Goal: Transaction & Acquisition: Obtain resource

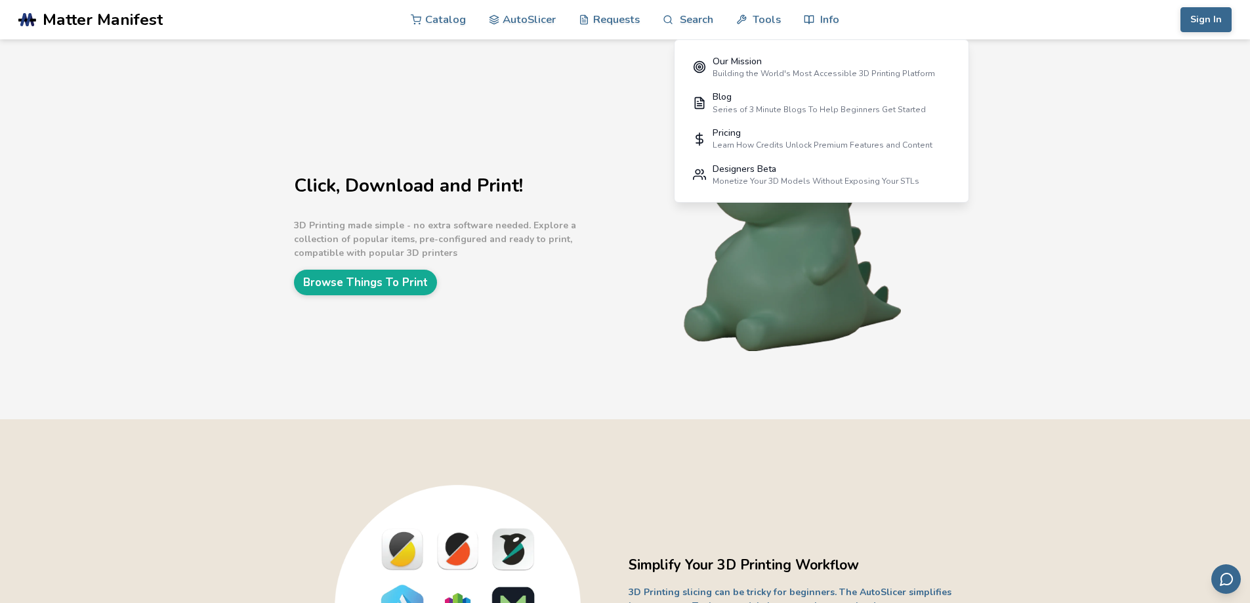
click at [404, 17] on nav "Catalog AutoSlicer Requests Search Tools Info Our Mission Building the World's …" at bounding box center [625, 19] width 589 height 39
click at [431, 24] on link "Catalog" at bounding box center [438, 18] width 55 height 39
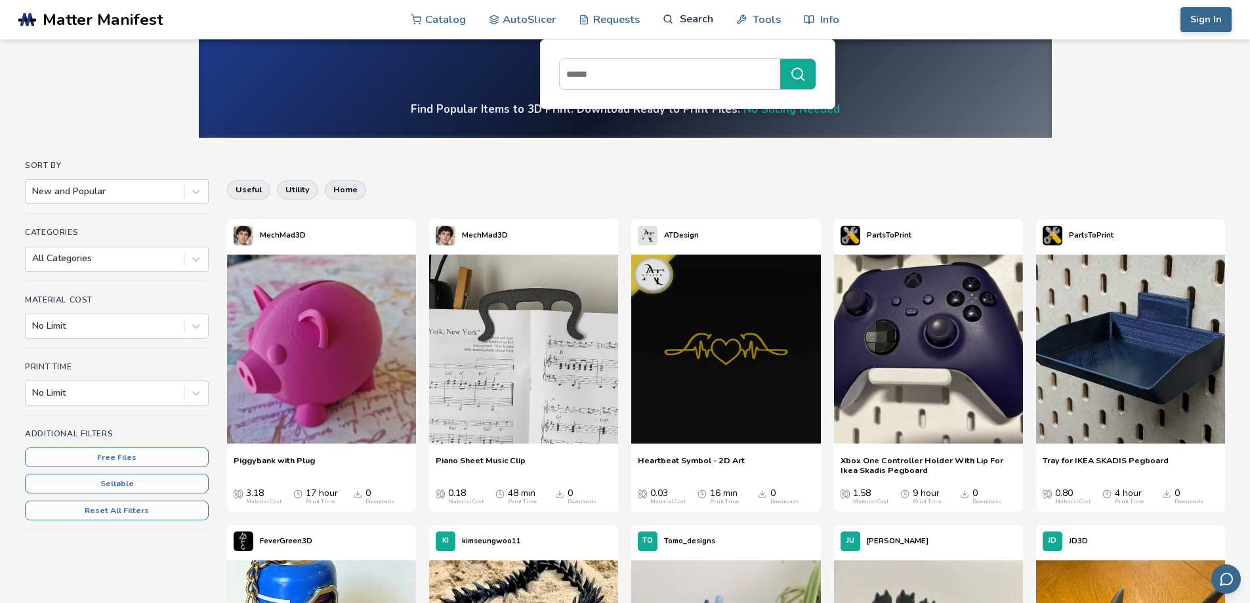
click at [702, 23] on link "Search" at bounding box center [688, 18] width 50 height 39
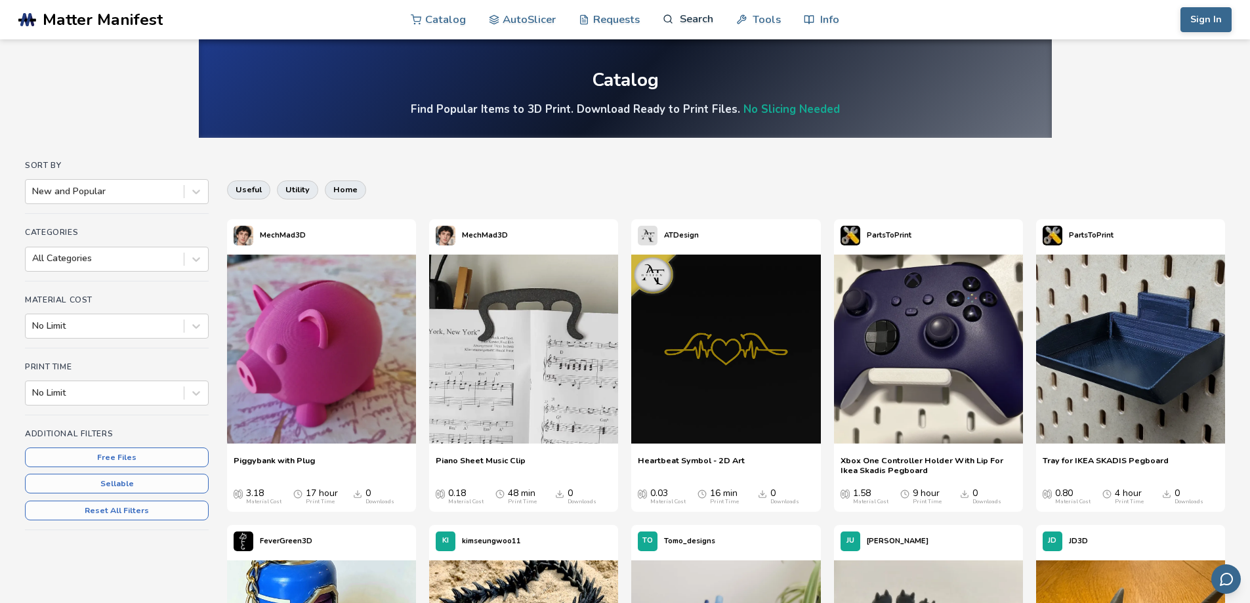
click at [694, 20] on link "Search" at bounding box center [688, 18] width 50 height 39
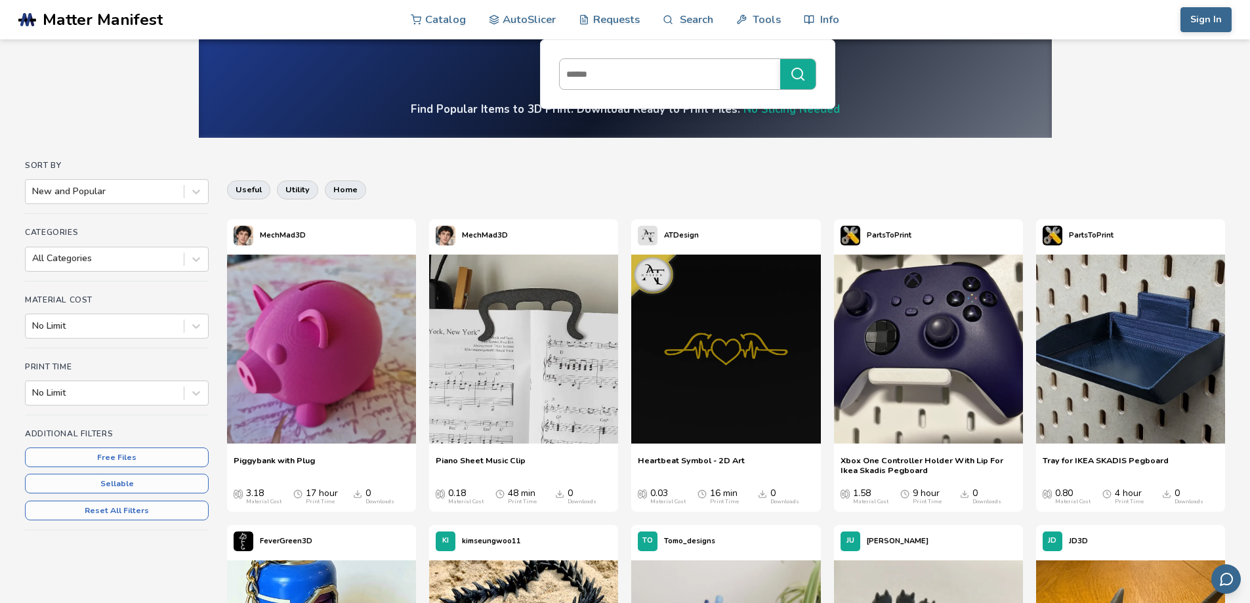
click at [671, 79] on input at bounding box center [667, 74] width 214 height 24
type input "**********"
click at [780, 59] on button "**********" at bounding box center [797, 74] width 35 height 30
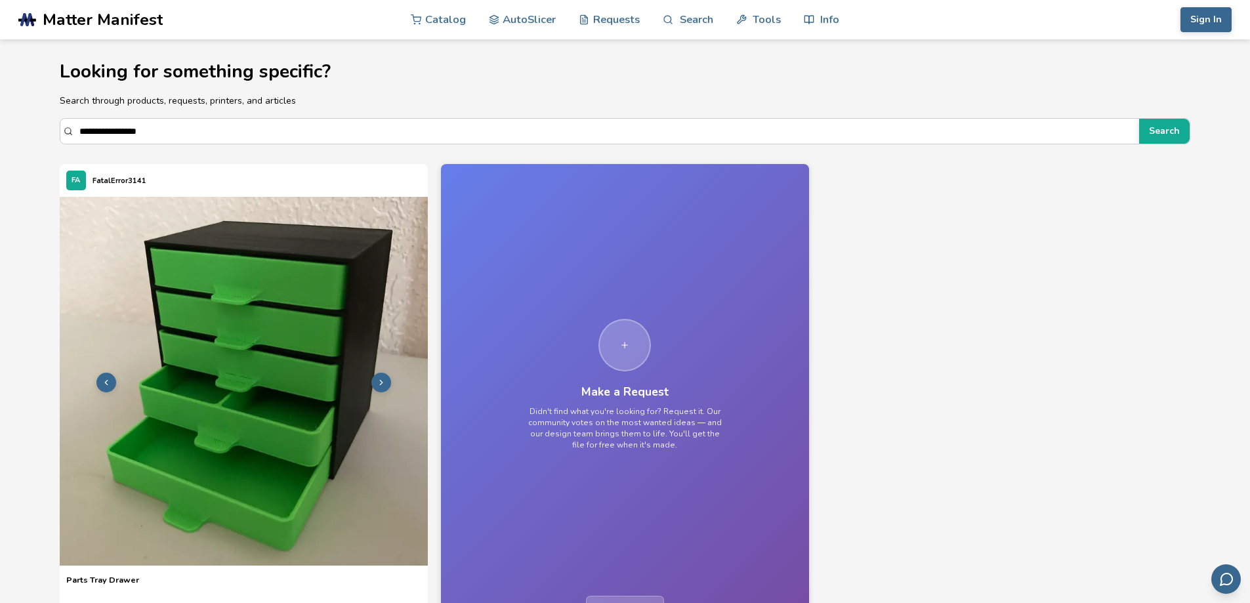
scroll to position [131, 0]
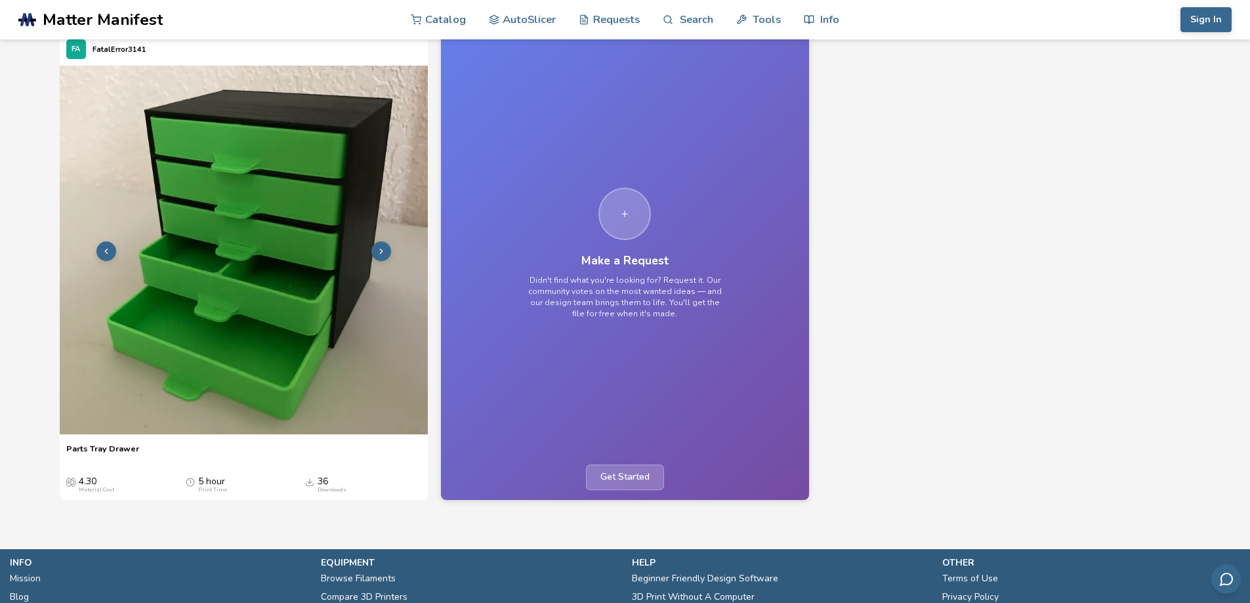
click at [261, 285] on img at bounding box center [244, 250] width 368 height 368
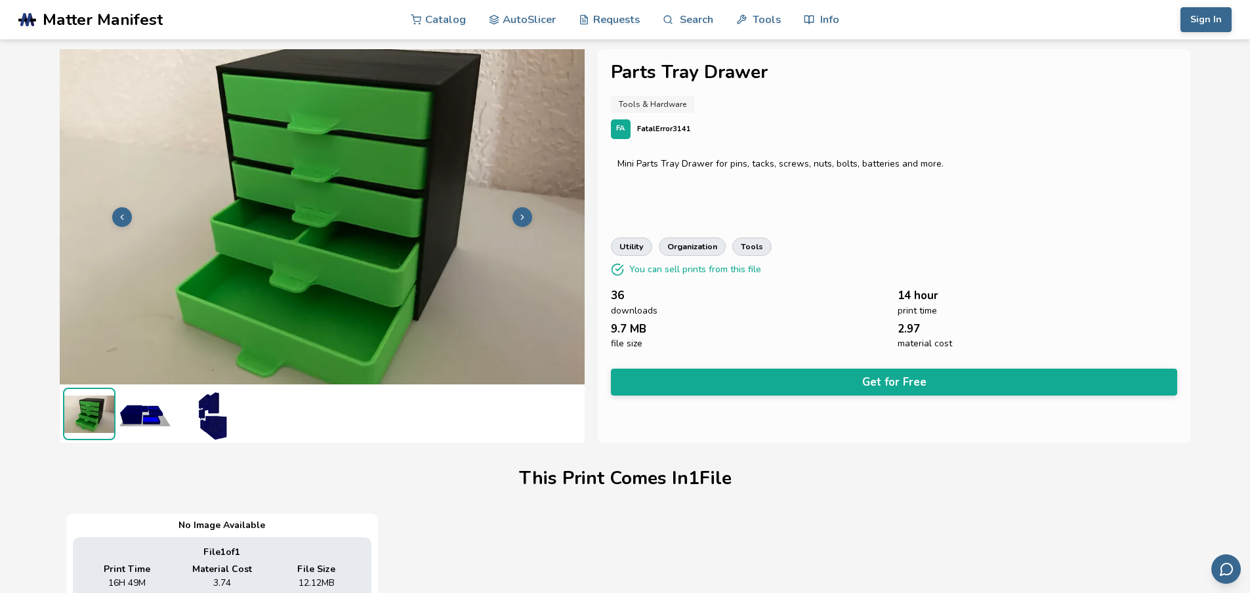
click at [144, 419] on img at bounding box center [145, 414] width 53 height 53
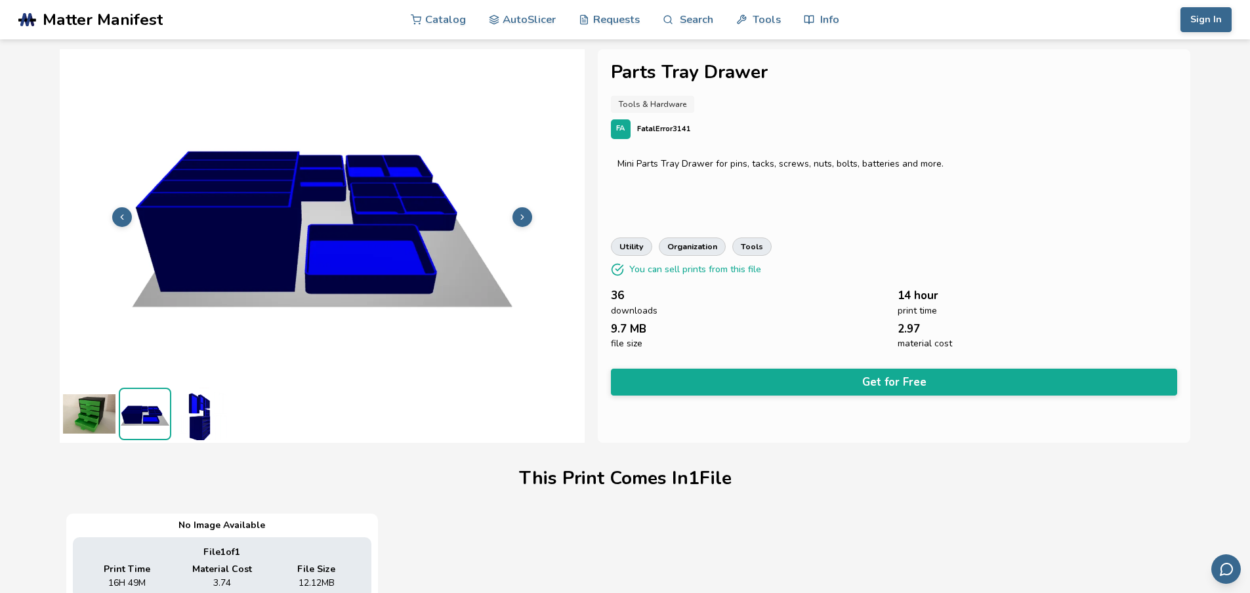
click at [361, 234] on img at bounding box center [322, 216] width 525 height 394
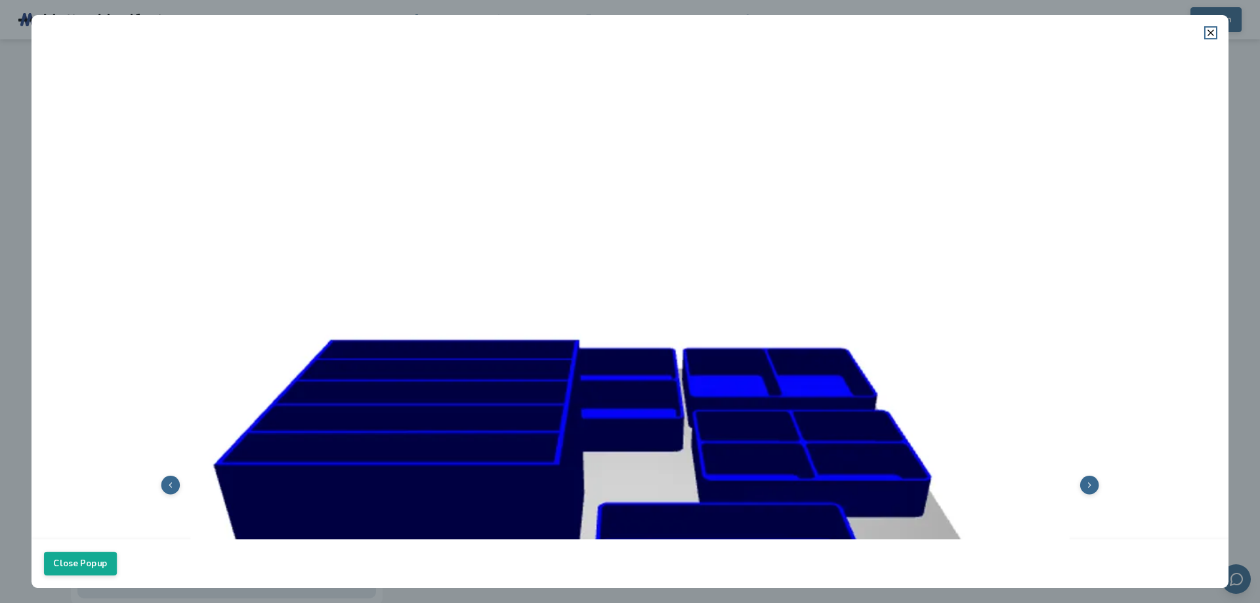
click at [1101, 488] on img at bounding box center [630, 483] width 1172 height 879
click at [1088, 483] on polyline at bounding box center [1089, 485] width 2 height 5
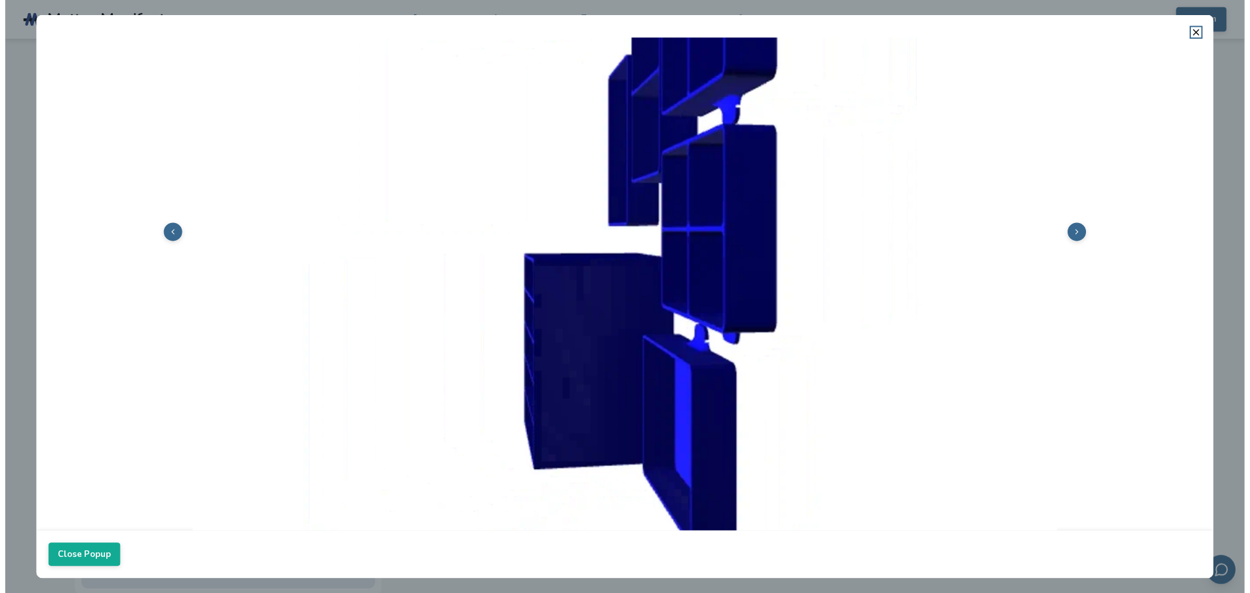
scroll to position [131, 0]
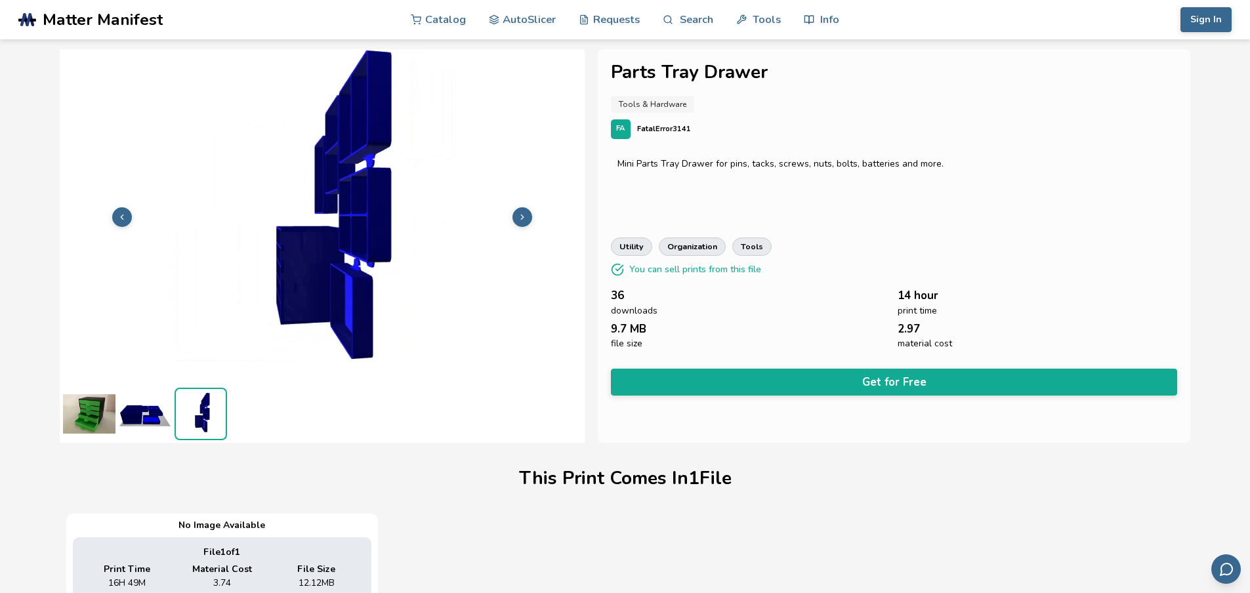
click at [971, 163] on div "Mini Parts Tray Drawer for pins, tacks, screws, nuts, bolts, batteries and more." at bounding box center [895, 164] width 554 height 11
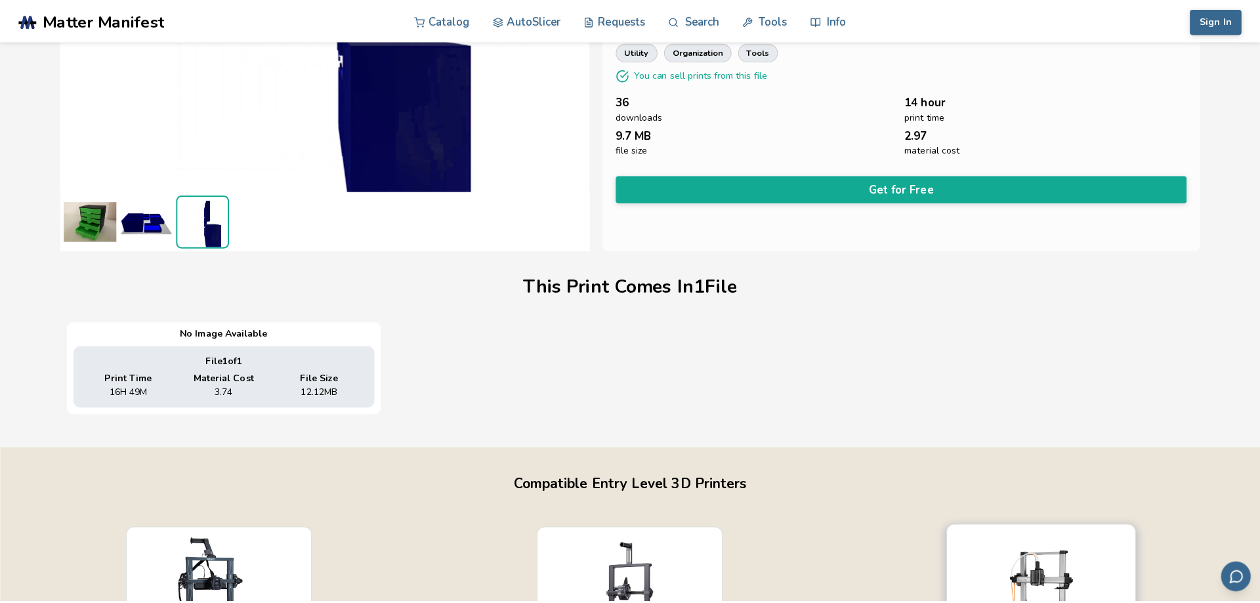
scroll to position [0, 0]
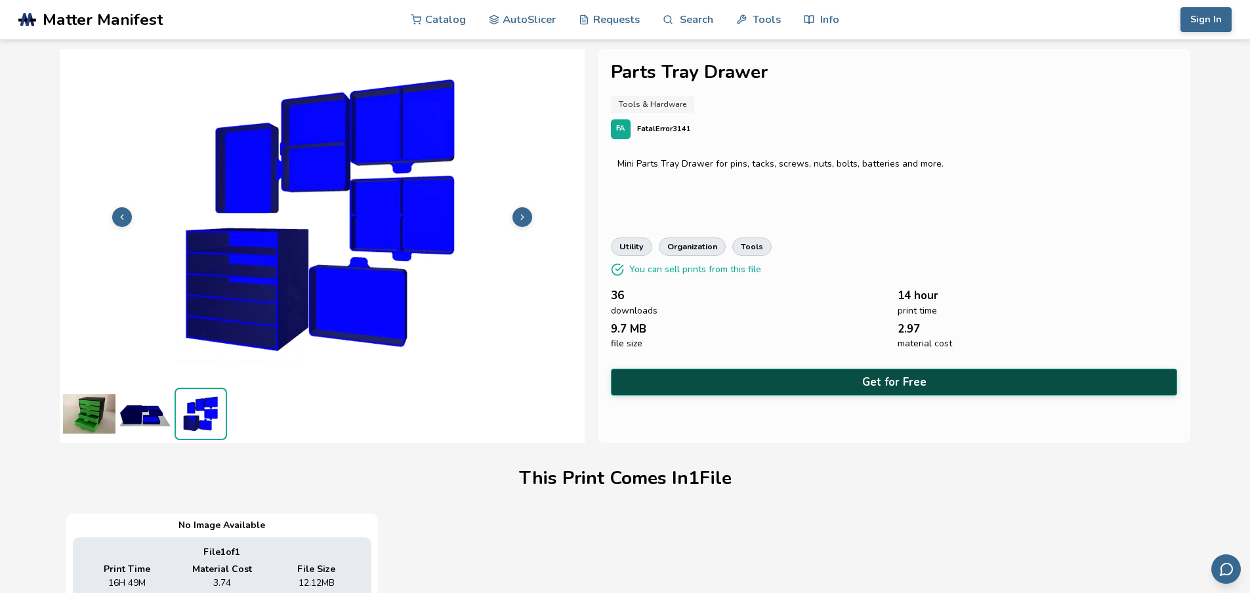
click at [907, 376] on button "Get for Free" at bounding box center [894, 382] width 567 height 27
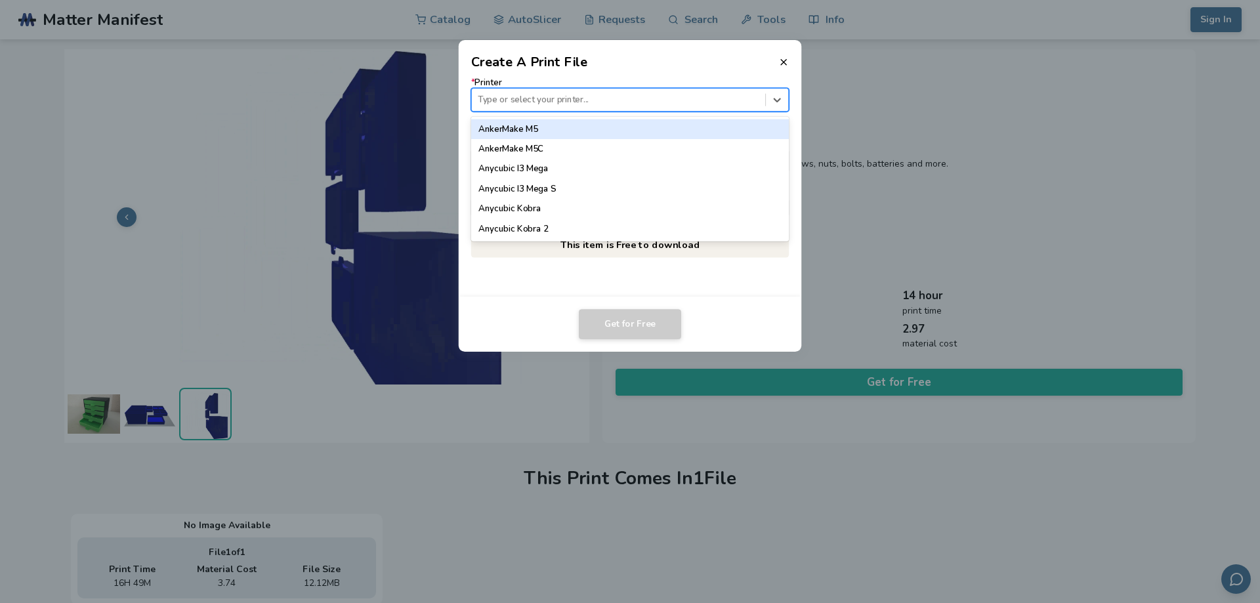
click at [566, 108] on div "Type or select your printer..." at bounding box center [618, 100] width 293 height 18
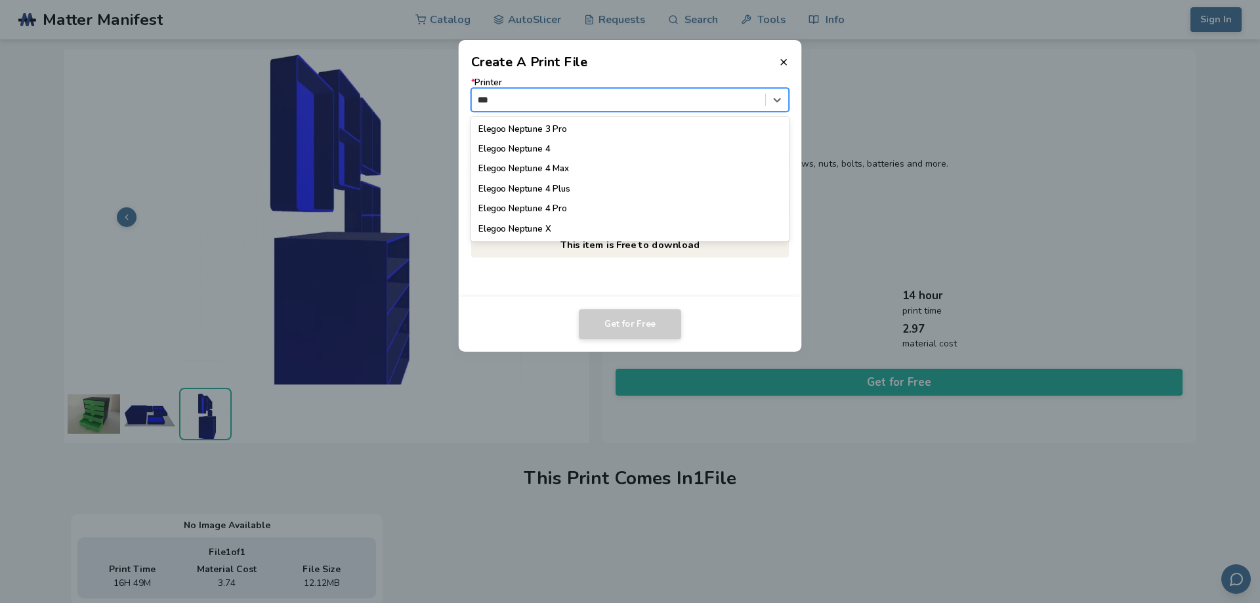
scroll to position [17, 0]
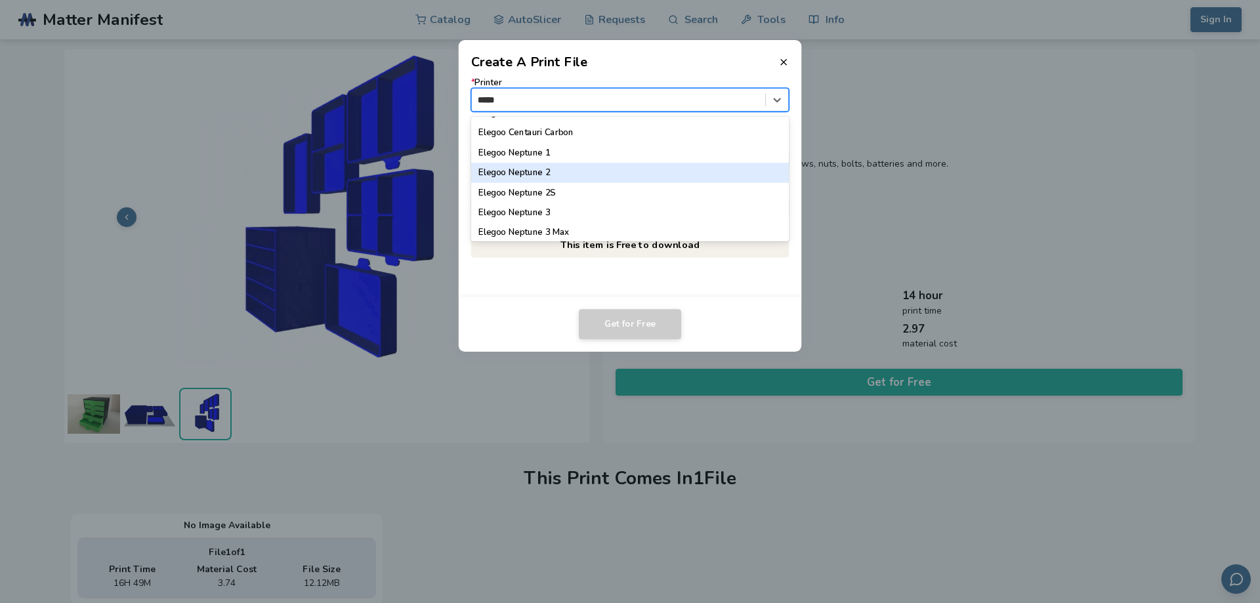
type input "******"
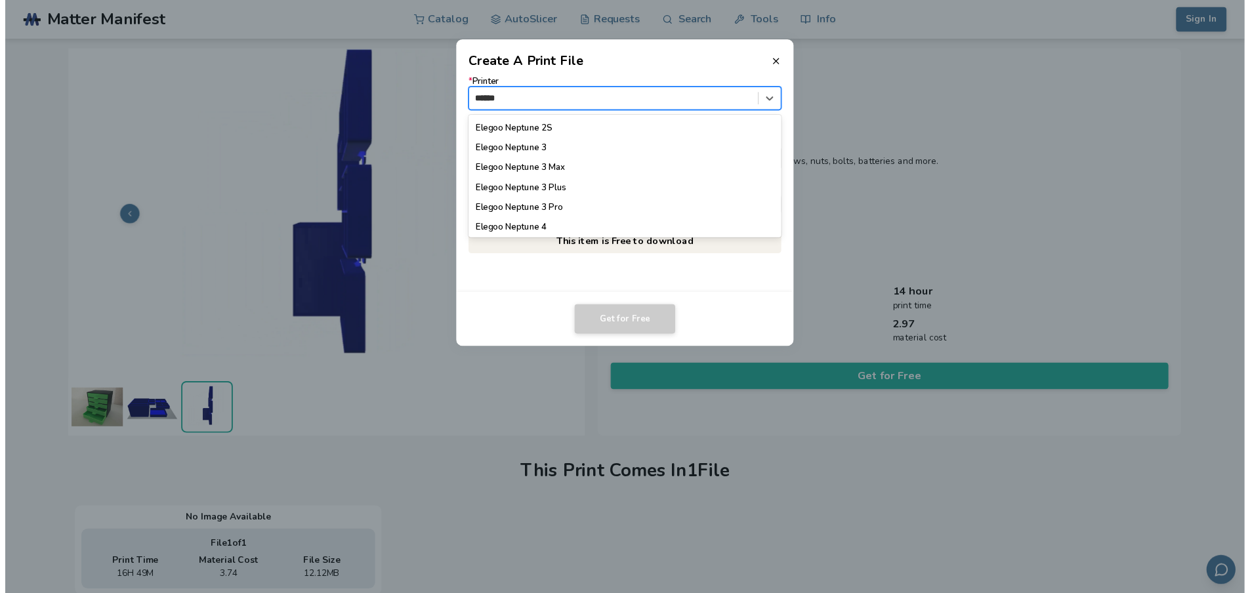
scroll to position [169, 0]
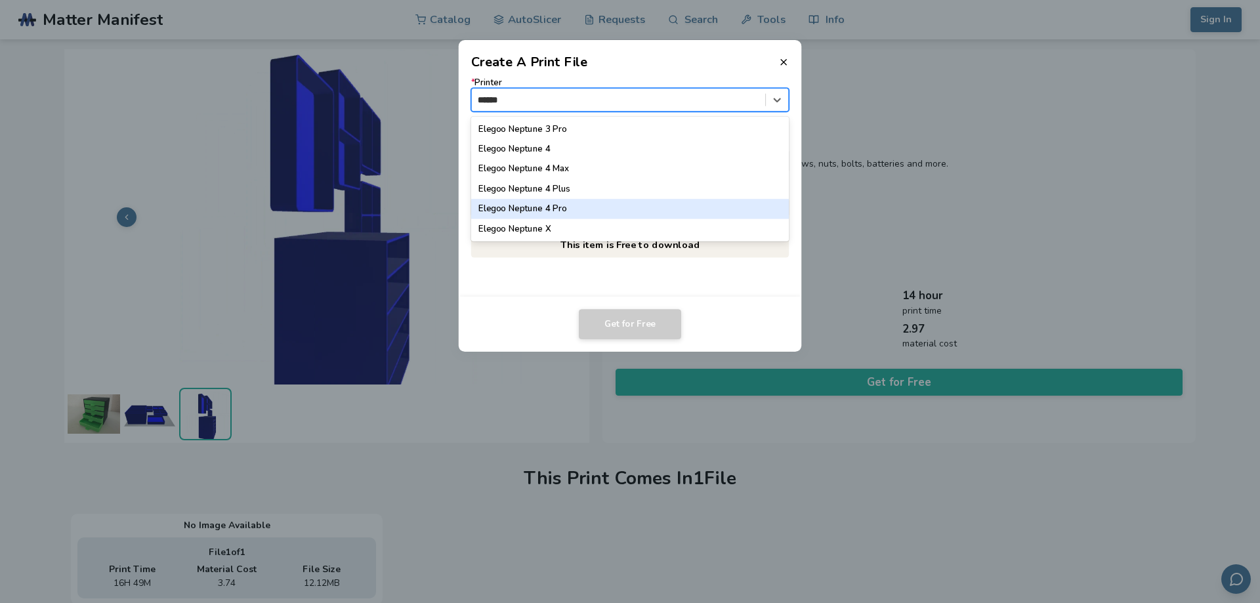
click at [572, 211] on div "Elegoo Neptune 4 Pro" at bounding box center [630, 209] width 318 height 20
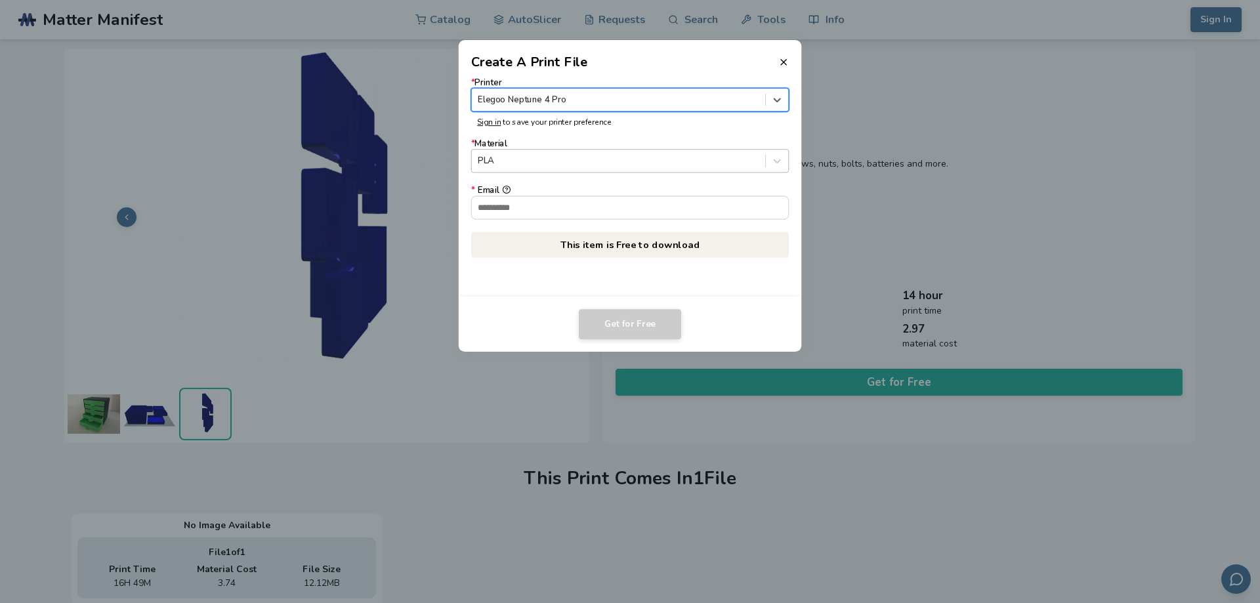
click at [543, 154] on div "PLA" at bounding box center [618, 161] width 293 height 18
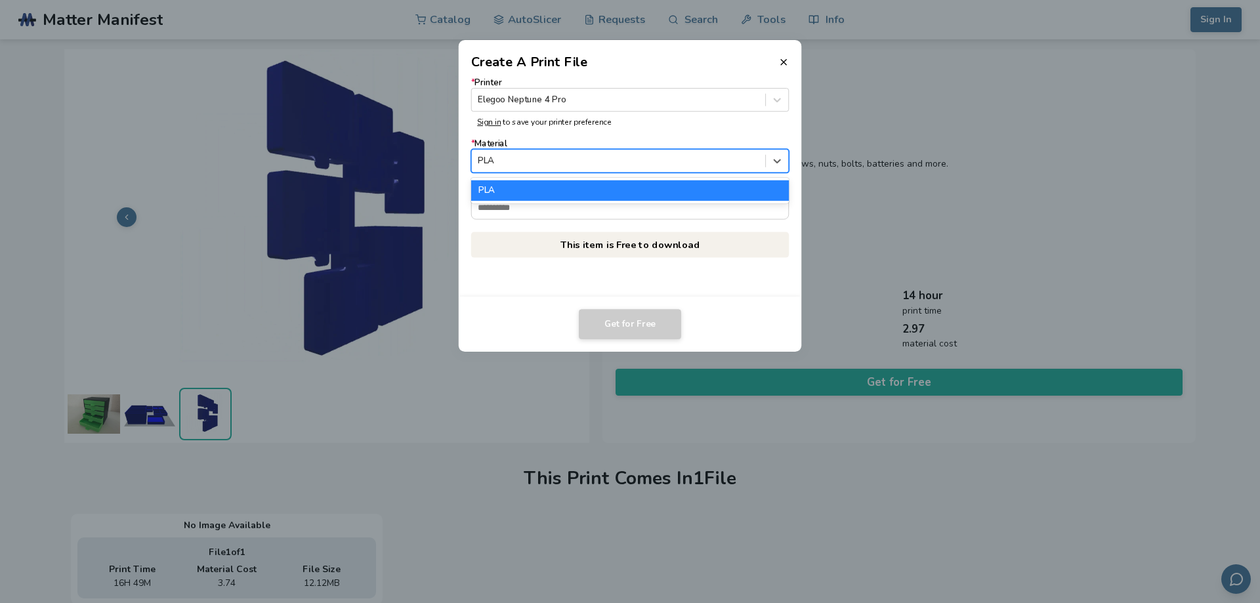
click at [591, 150] on div "PLA" at bounding box center [630, 162] width 318 height 24
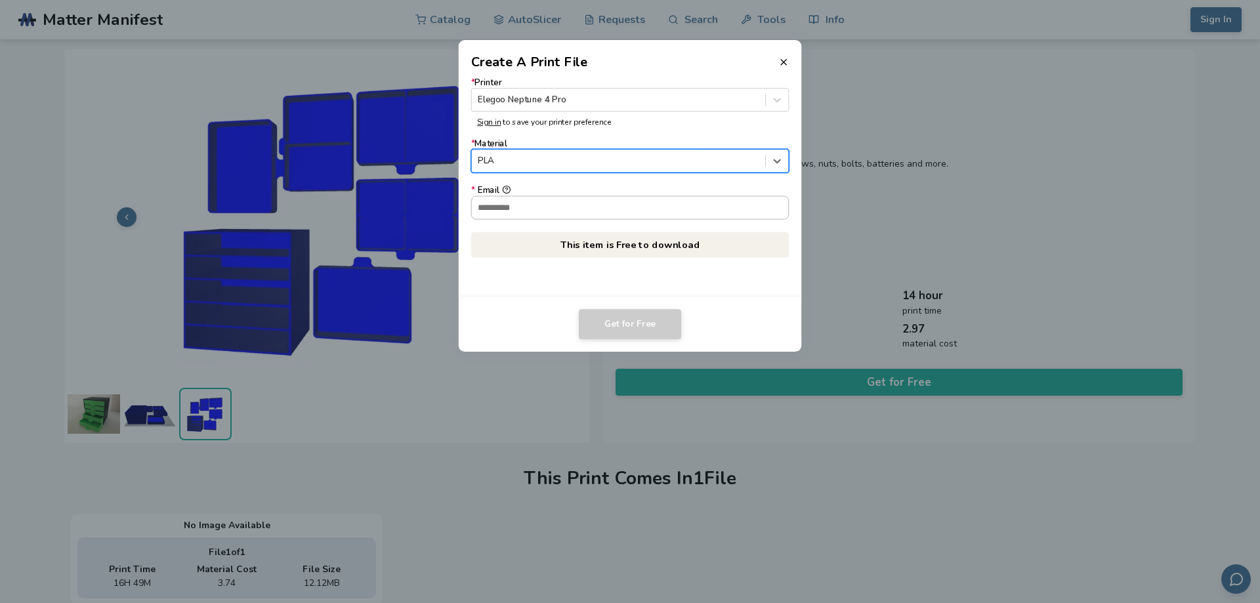
click at [540, 207] on input "* Email" at bounding box center [630, 207] width 317 height 22
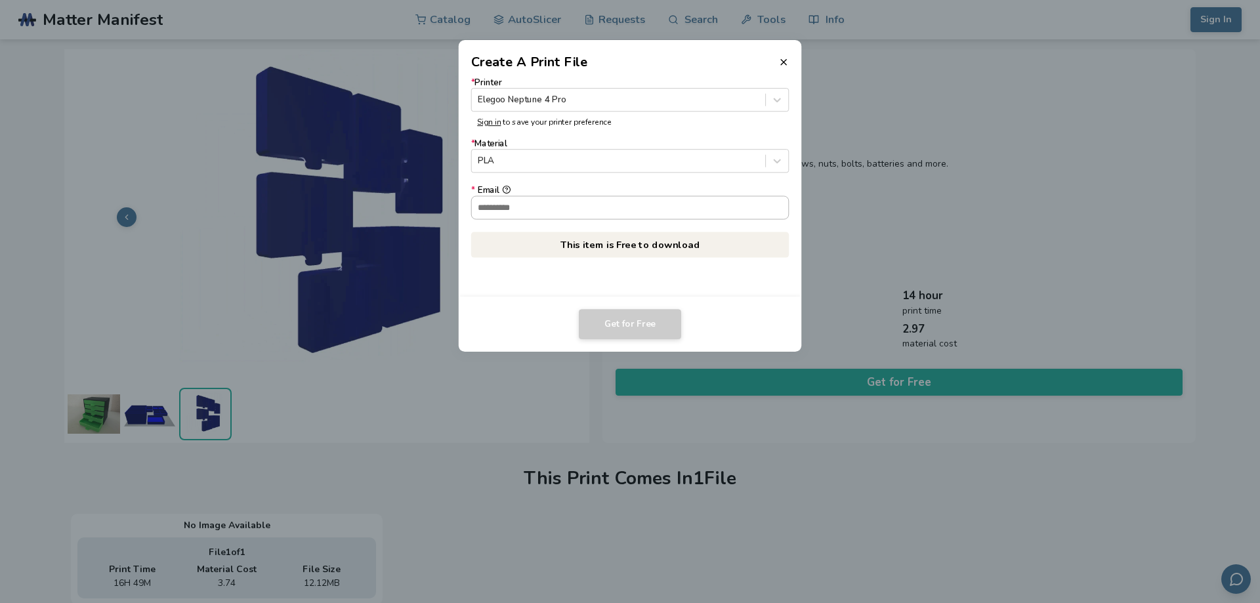
click at [540, 207] on input "* Email" at bounding box center [630, 207] width 317 height 22
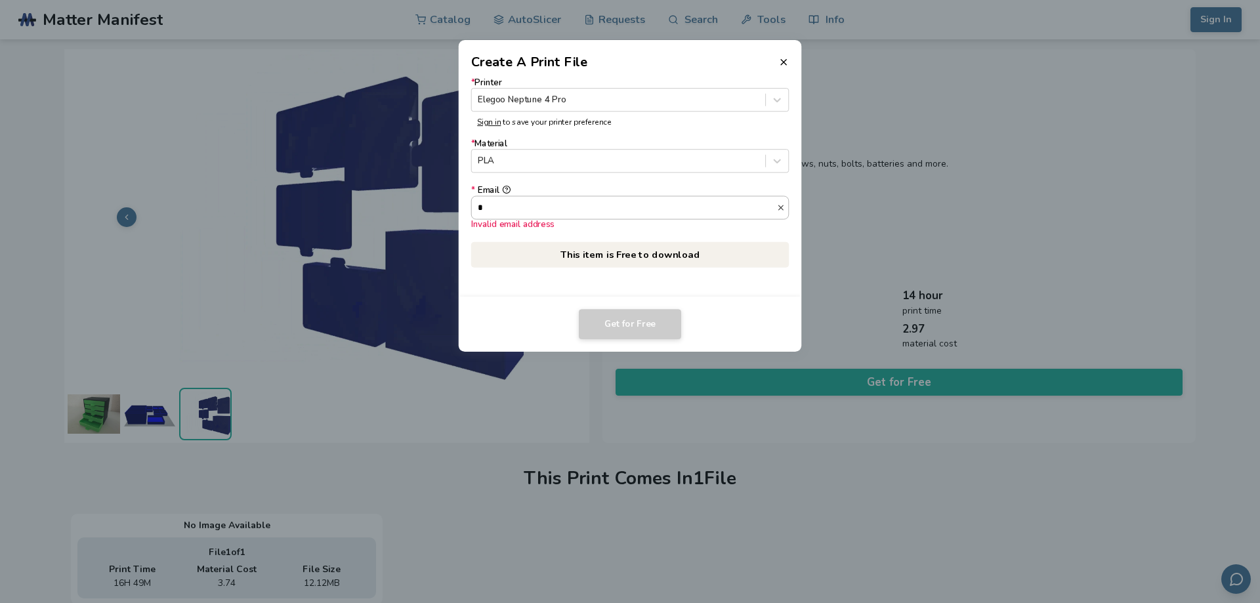
type input "**********"
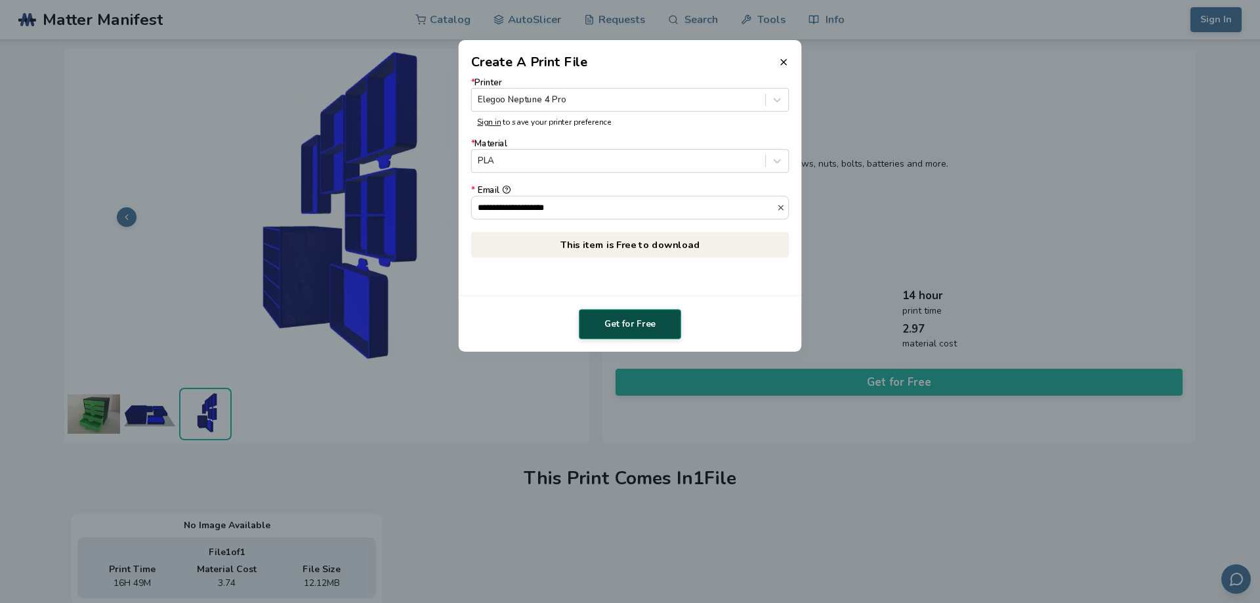
click at [636, 328] on button "Get for Free" at bounding box center [630, 324] width 102 height 30
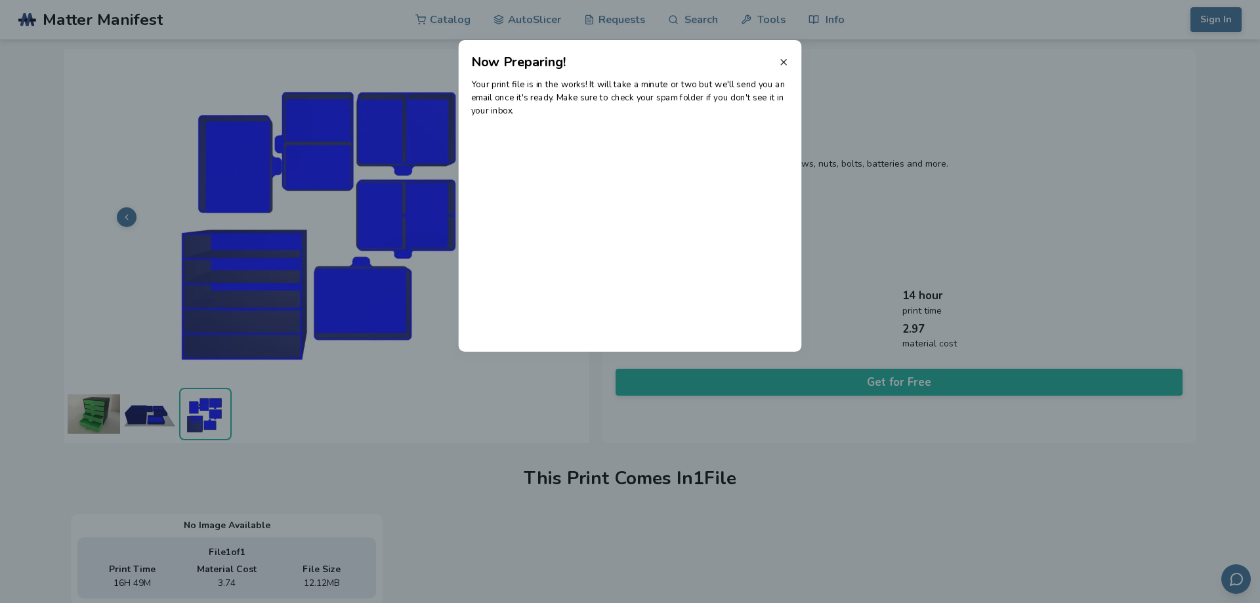
click at [783, 59] on icon at bounding box center [783, 62] width 11 height 11
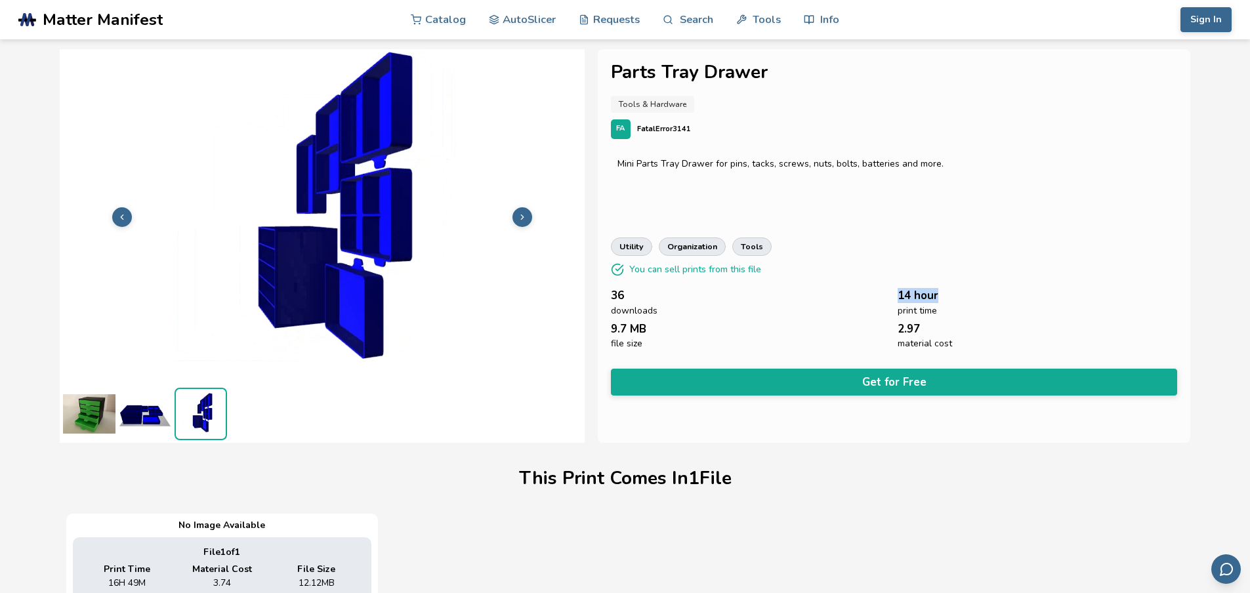
drag, startPoint x: 956, startPoint y: 308, endPoint x: 889, endPoint y: 291, distance: 68.6
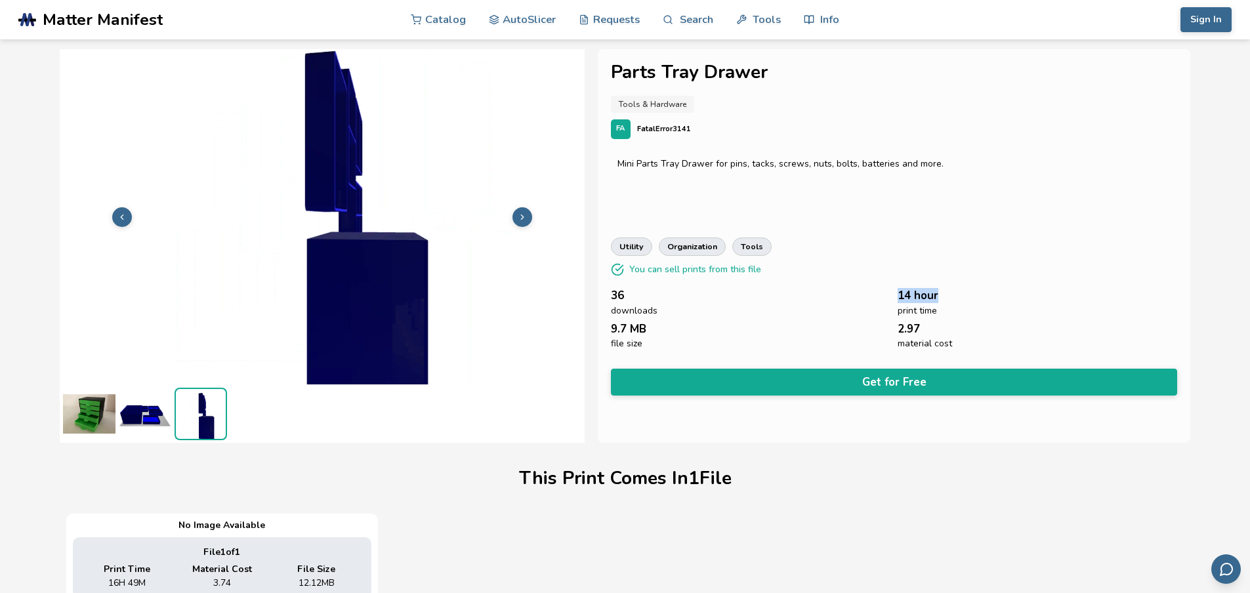
click at [889, 291] on div "36 downloads 14 hour print time 9.7 MB file size 2.97 material cost" at bounding box center [894, 319] width 567 height 60
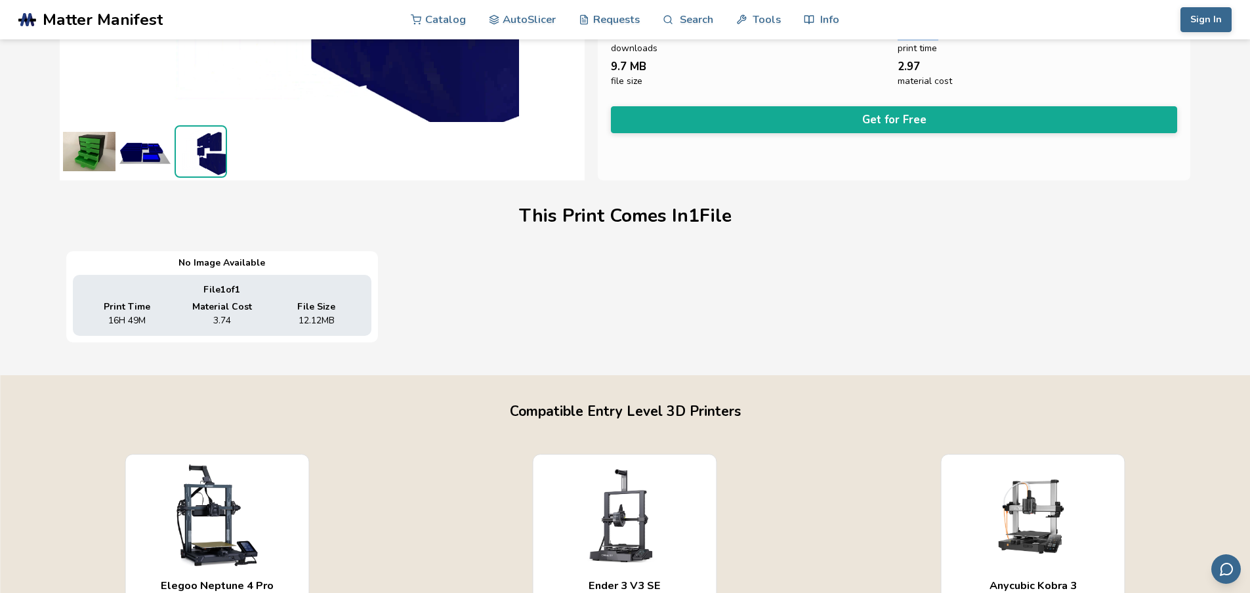
scroll to position [0, 0]
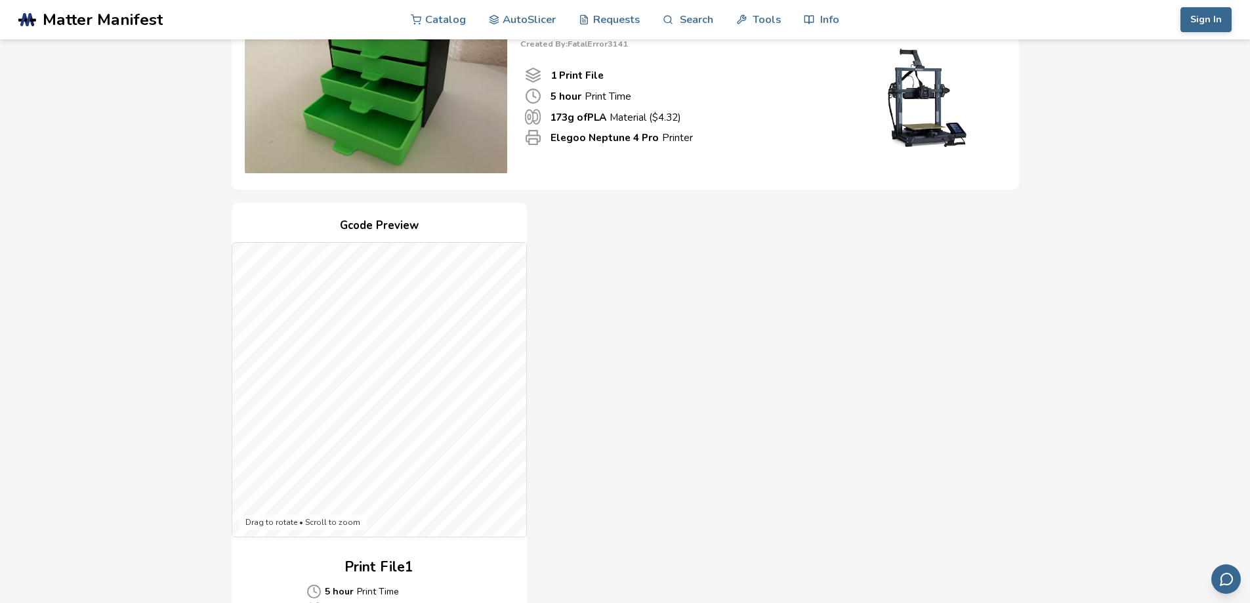
scroll to position [328, 0]
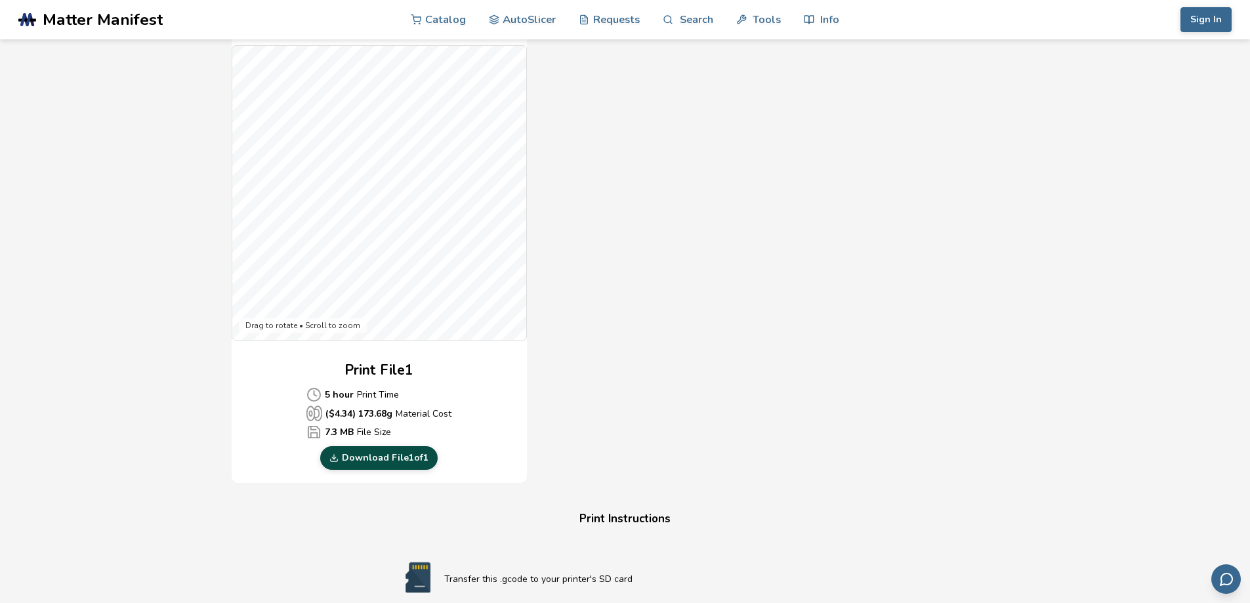
click at [392, 461] on link "Download File 1 of 1" at bounding box center [378, 458] width 117 height 24
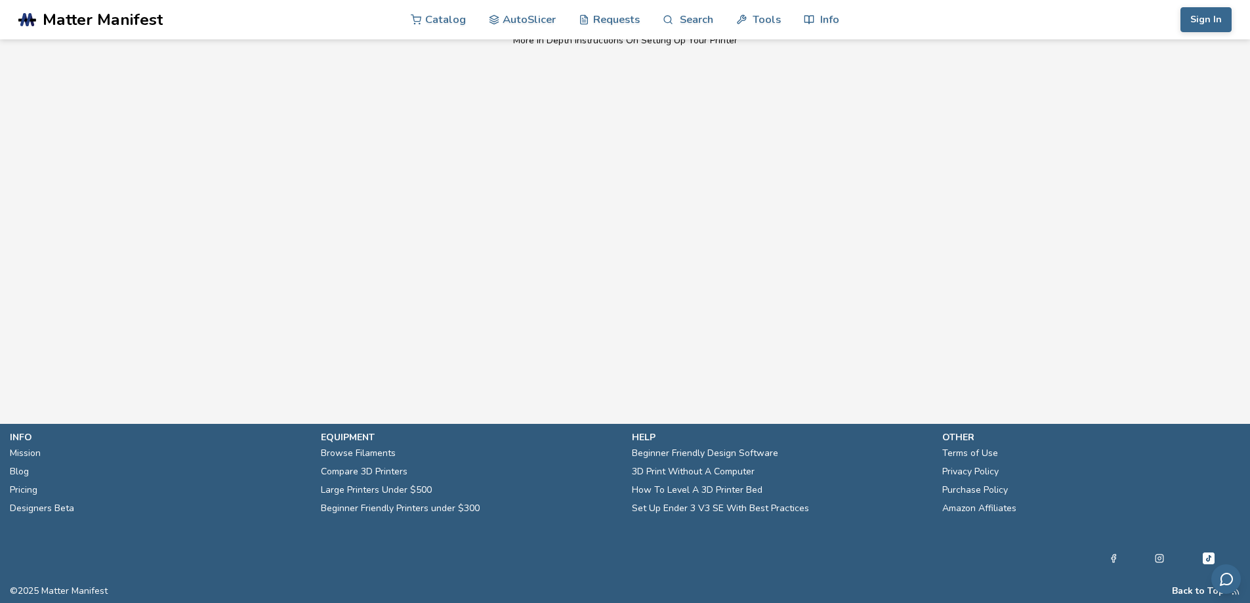
scroll to position [564, 0]
